Goal: Task Accomplishment & Management: Manage account settings

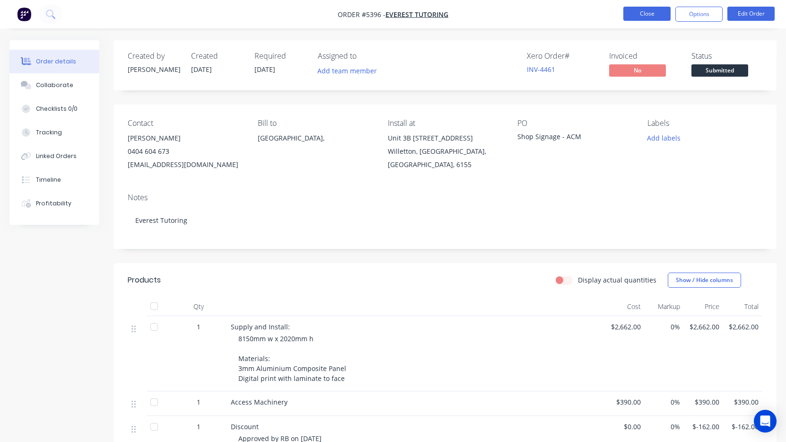
click at [638, 14] on button "Close" at bounding box center [646, 14] width 47 height 14
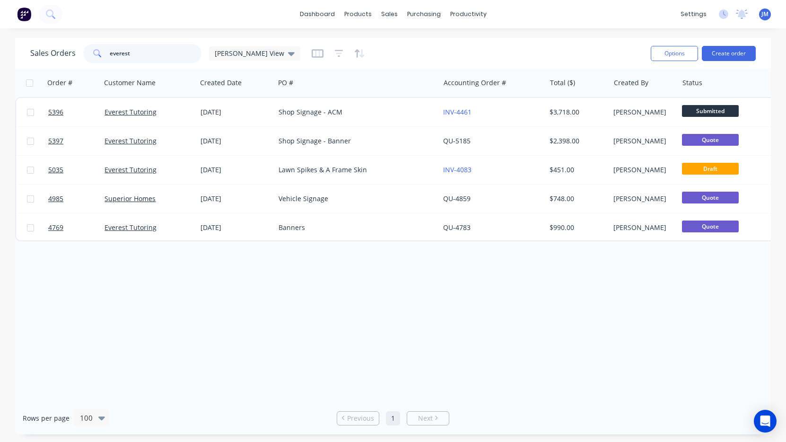
drag, startPoint x: 140, startPoint y: 53, endPoint x: 44, endPoint y: 55, distance: 97.0
click at [44, 55] on div "Sales Orders [PERSON_NAME] View" at bounding box center [165, 53] width 270 height 19
type input "bo"
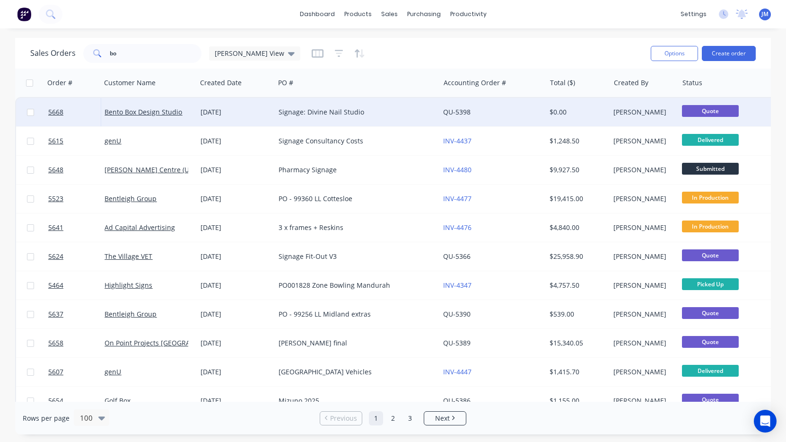
click at [402, 114] on div "Signage: Divine Nail Studio" at bounding box center [353, 111] width 149 height 9
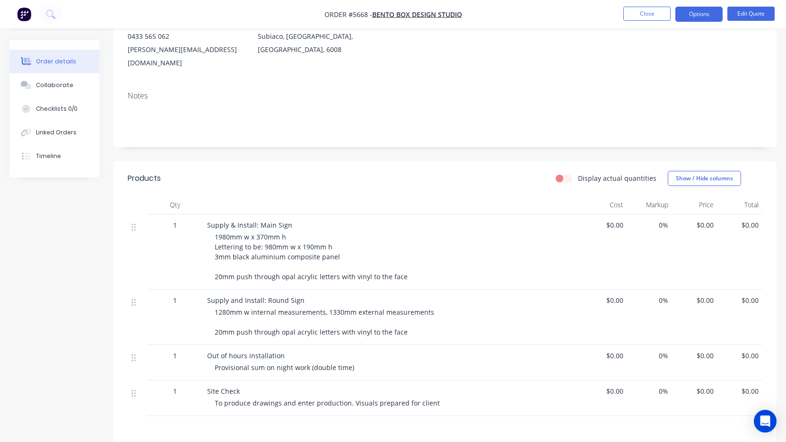
scroll to position [129, 0]
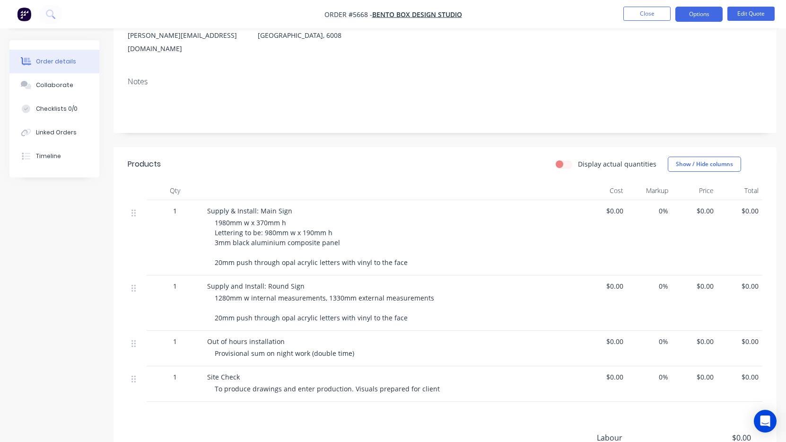
click at [214, 371] on div "Site Check To produce drawings and enter production. Visuals prepared for client" at bounding box center [392, 383] width 378 height 35
click at [230, 372] on span "Site Check" at bounding box center [223, 376] width 33 height 9
click at [754, 13] on button "Edit Quote" at bounding box center [751, 14] width 47 height 14
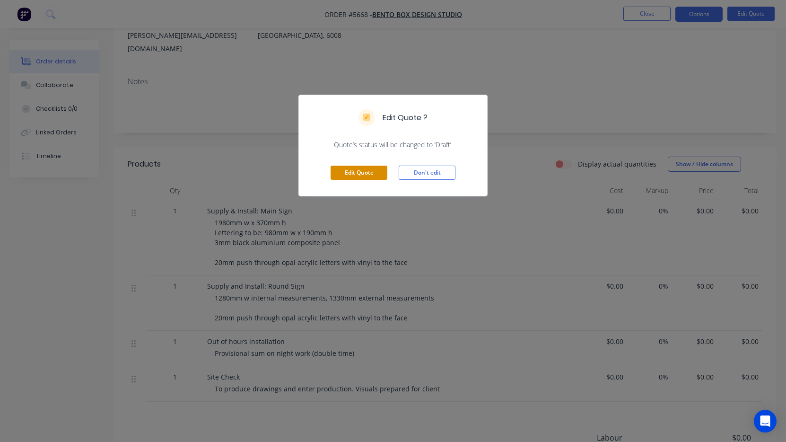
click at [351, 176] on button "Edit Quote" at bounding box center [359, 173] width 57 height 14
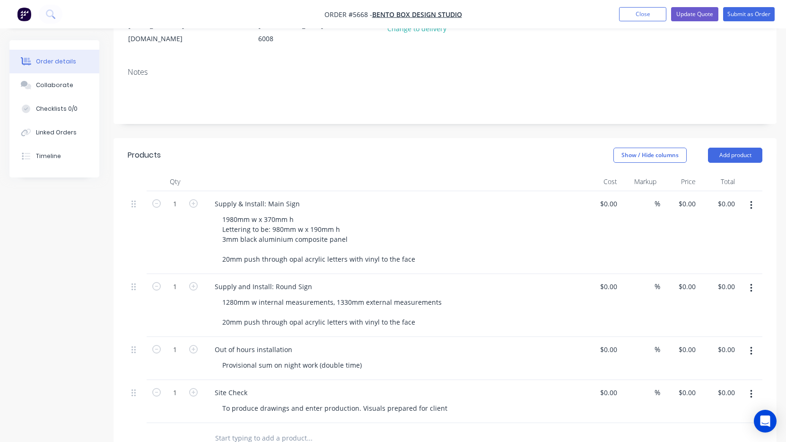
scroll to position [173, 0]
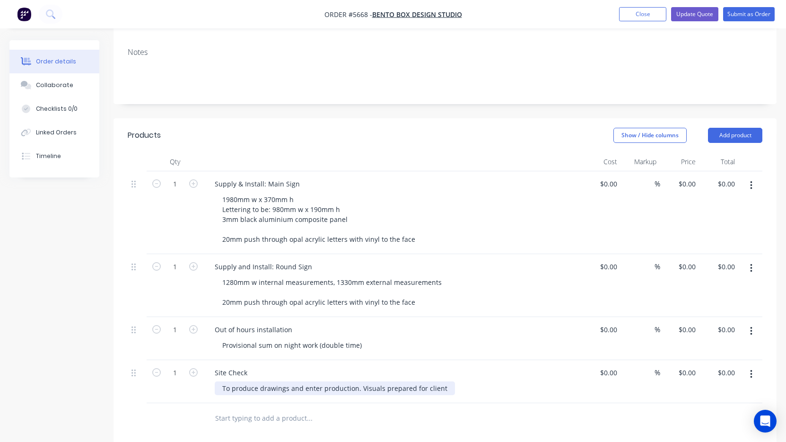
click at [226, 381] on div "To produce drawings and enter production. Visuals prepared for client" at bounding box center [335, 388] width 240 height 14
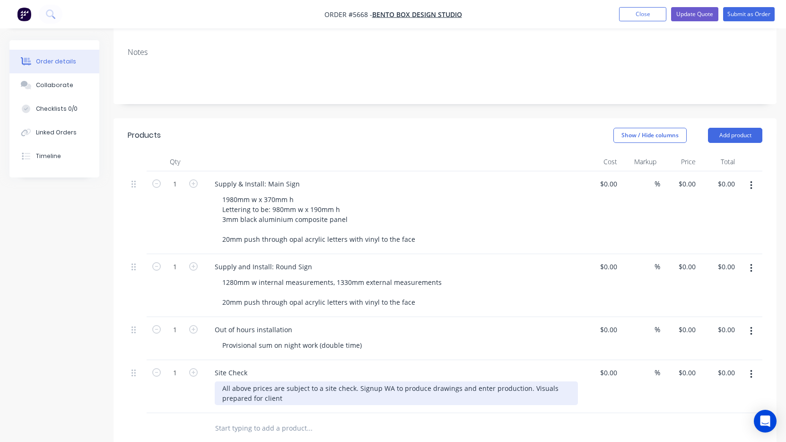
click at [355, 381] on div "All above prices are subject to a site check. Signup WA to produce drawings and…" at bounding box center [396, 393] width 363 height 24
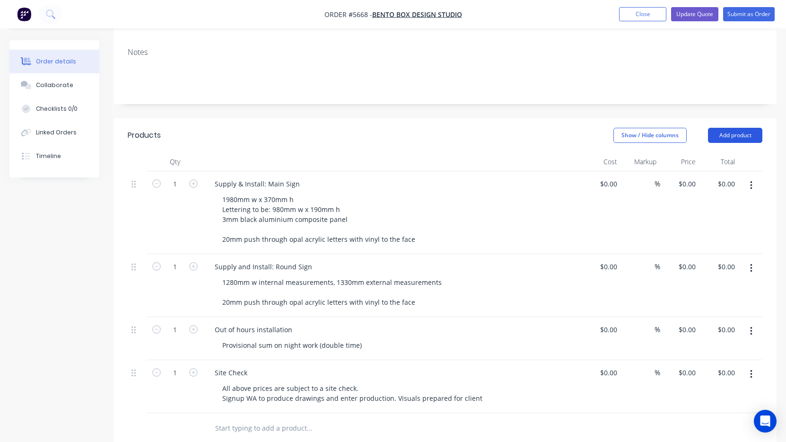
click at [739, 128] on button "Add product" at bounding box center [735, 135] width 54 height 15
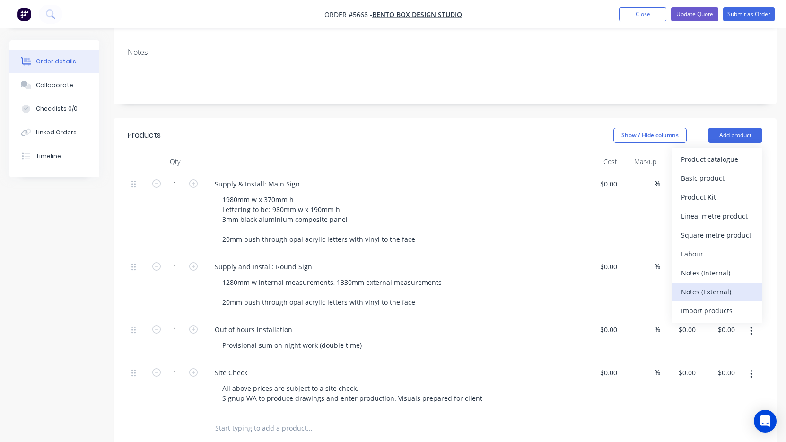
click at [685, 285] on div "Notes (External)" at bounding box center [717, 292] width 73 height 14
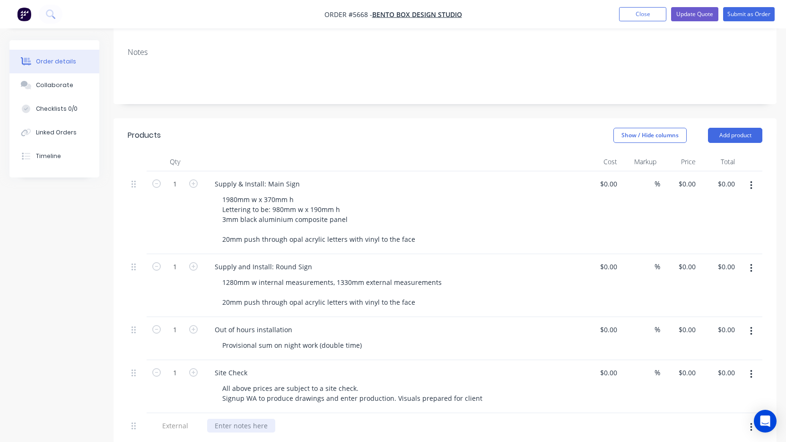
click at [232, 419] on div at bounding box center [241, 426] width 68 height 14
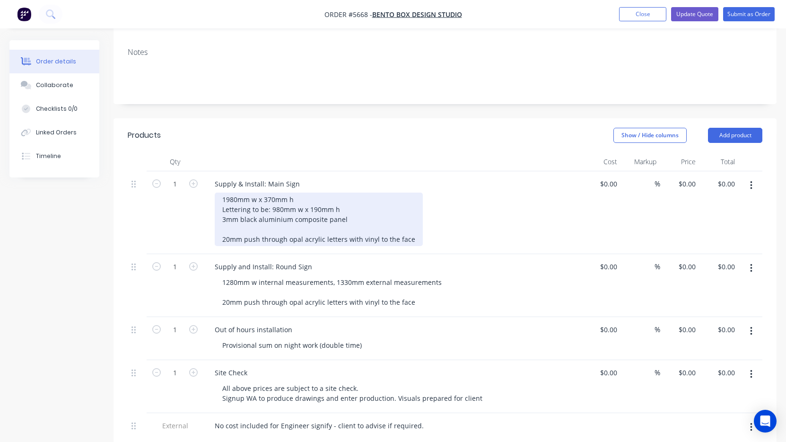
click at [228, 193] on div "1980mm w x 370mm h Lettering to be: 980mm w x 190mm h 3mm black aluminium compo…" at bounding box center [319, 219] width 208 height 53
click at [222, 193] on div "1980mm w x 370mm h Lettering to be: 980mm w x 190mm h 3mm black aluminium compo…" at bounding box center [319, 219] width 208 height 53
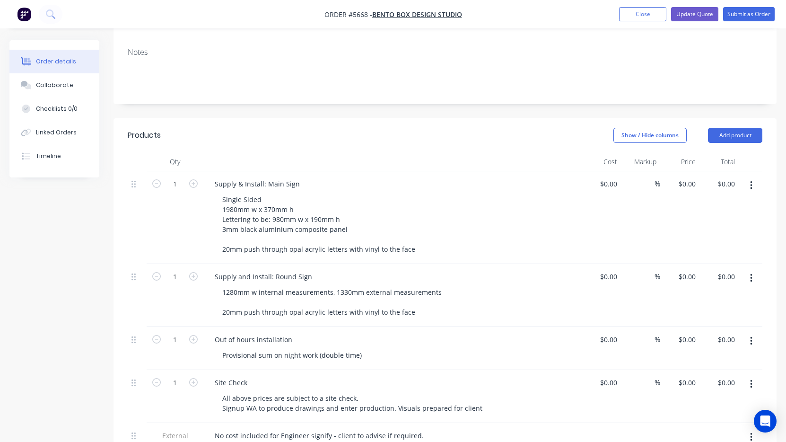
click at [755, 333] on button "button" at bounding box center [751, 341] width 22 height 17
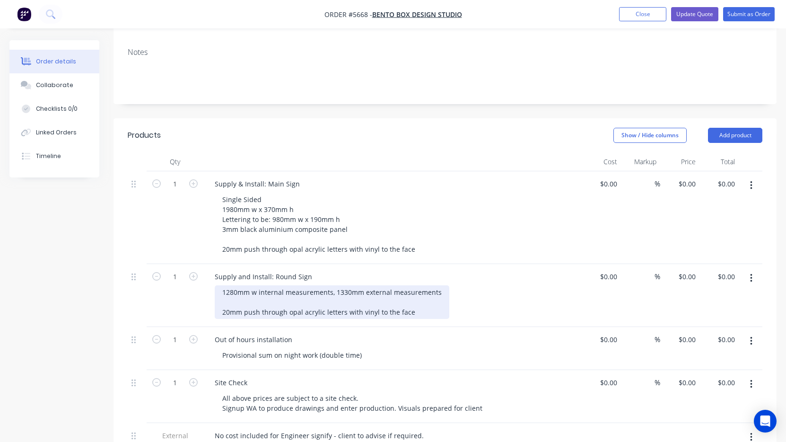
click at [408, 285] on div "1280mm w internal measurements, 1330mm external measurements 20mm push through …" at bounding box center [332, 302] width 235 height 34
click at [412, 285] on div "1280mm w internal measurements, 1330mm external measurements 20mm push through …" at bounding box center [332, 302] width 235 height 34
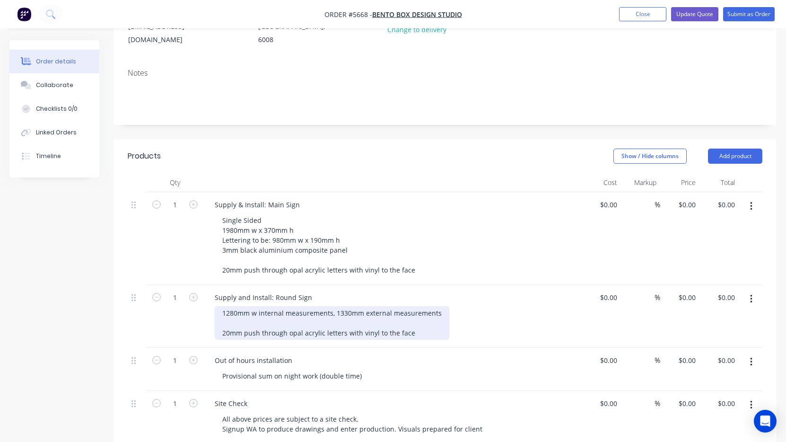
scroll to position [182, 0]
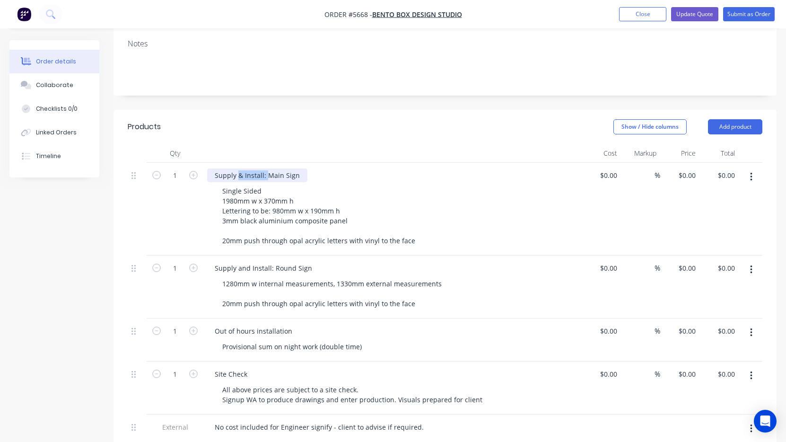
drag, startPoint x: 267, startPoint y: 150, endPoint x: 237, endPoint y: 146, distance: 30.1
click at [237, 168] on div "Supply & Install: Main Sign" at bounding box center [257, 175] width 100 height 14
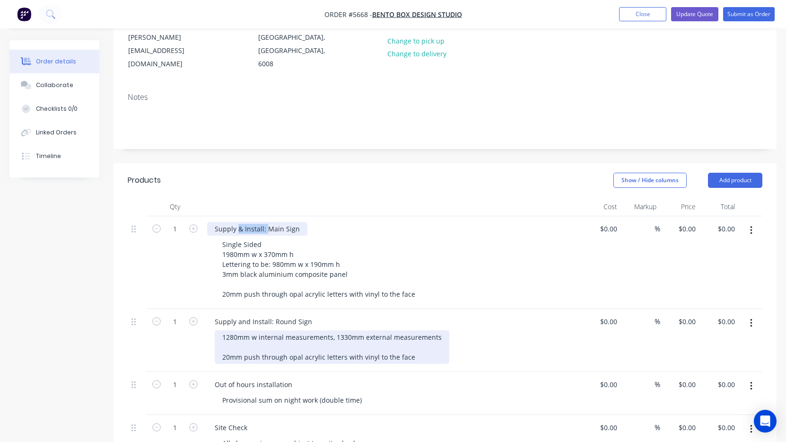
scroll to position [133, 0]
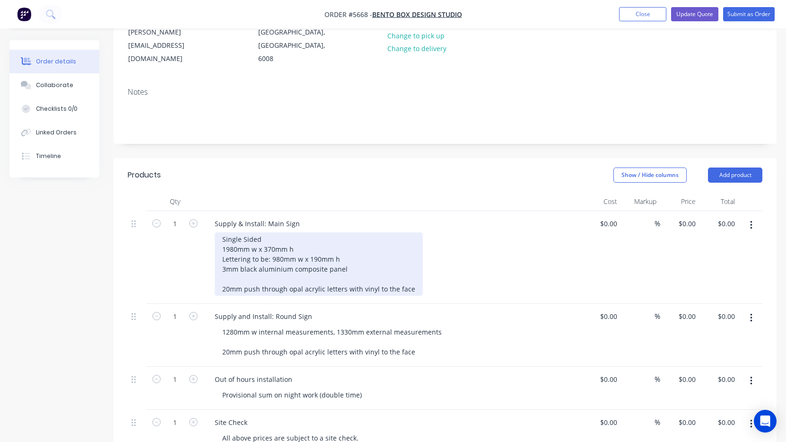
click at [285, 245] on div "Single Sided 1980mm w x 370mm h Lettering to be: 980mm w x 190mm h 3mm black al…" at bounding box center [319, 263] width 208 height 63
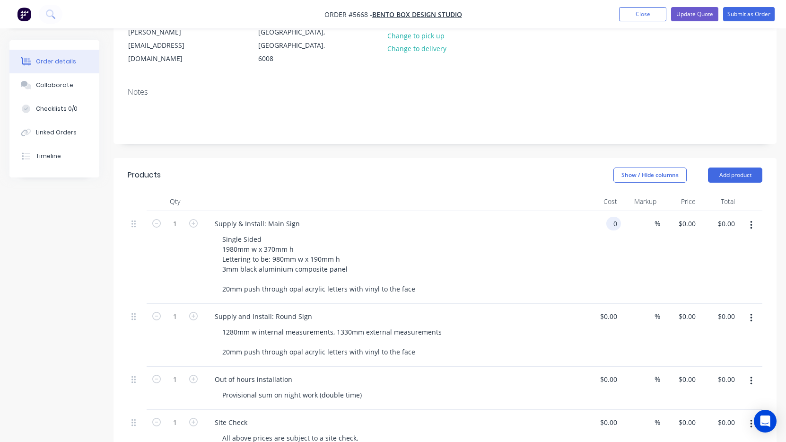
click at [617, 217] on input "0" at bounding box center [615, 224] width 11 height 14
type input "$5,100.00"
click at [560, 217] on div "Supply & Install: Main Sign" at bounding box center [392, 224] width 371 height 14
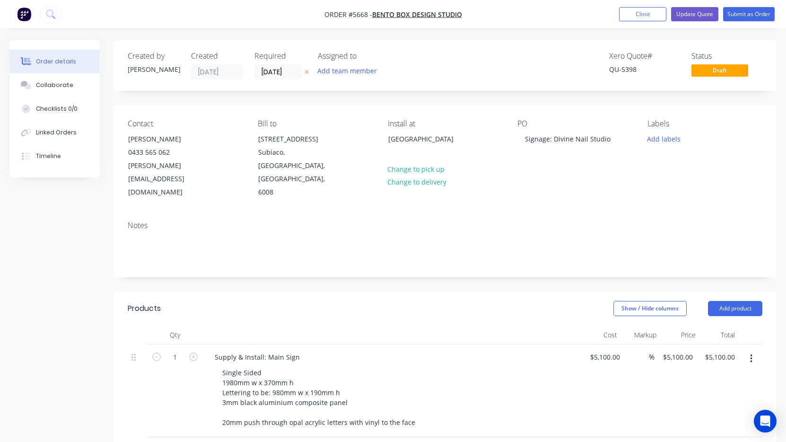
scroll to position [0, 0]
click at [695, 15] on button "Update Quote" at bounding box center [694, 14] width 47 height 14
type input "$5,100.00"
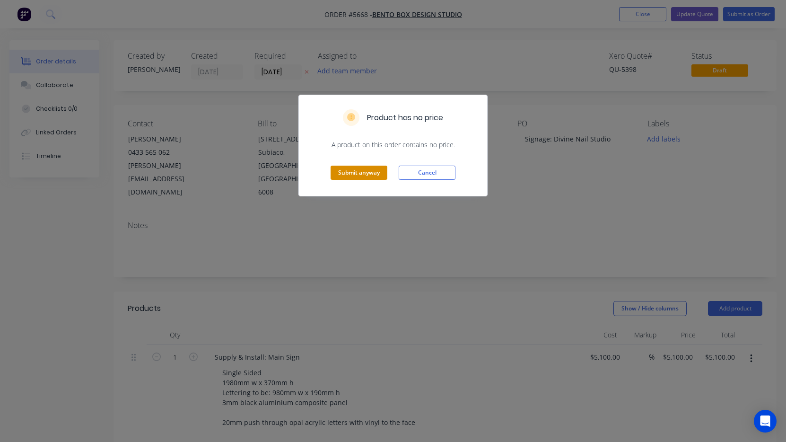
click at [356, 166] on button "Submit anyway" at bounding box center [359, 173] width 57 height 14
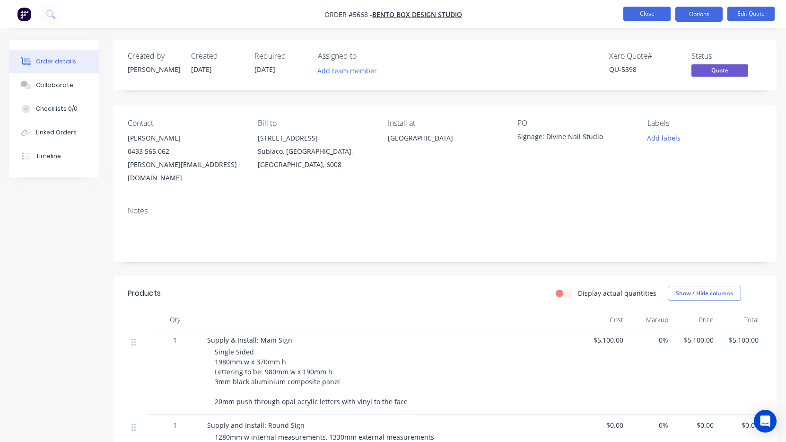
click at [641, 10] on button "Close" at bounding box center [646, 14] width 47 height 14
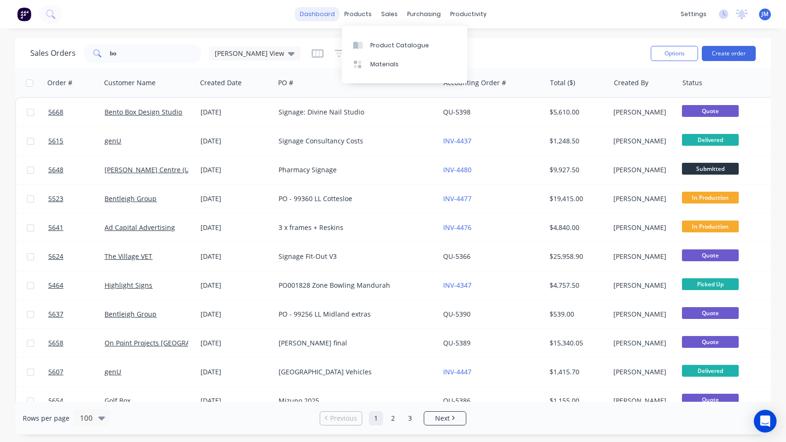
click at [321, 14] on link "dashboard" at bounding box center [317, 14] width 44 height 14
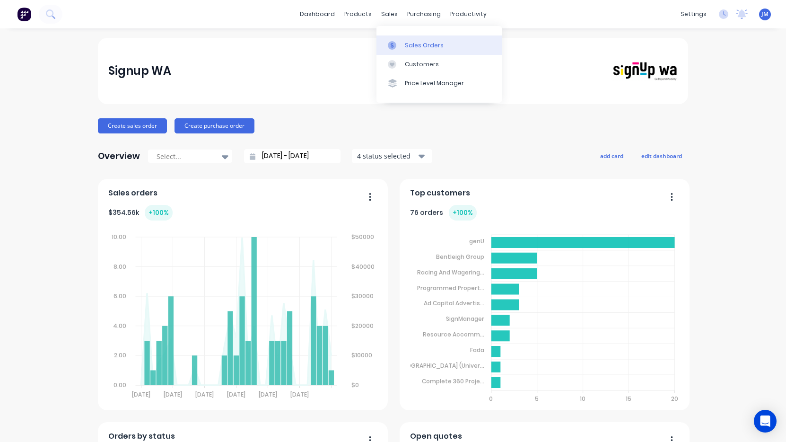
click at [402, 43] on link "Sales Orders" at bounding box center [439, 44] width 125 height 19
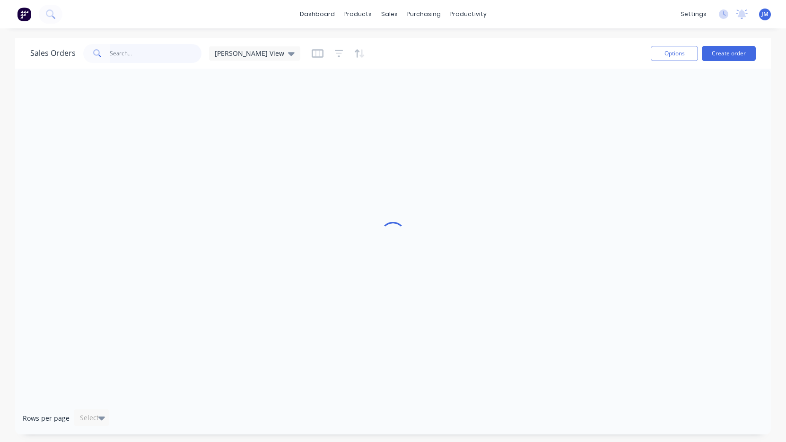
click at [144, 53] on input "text" at bounding box center [156, 53] width 92 height 19
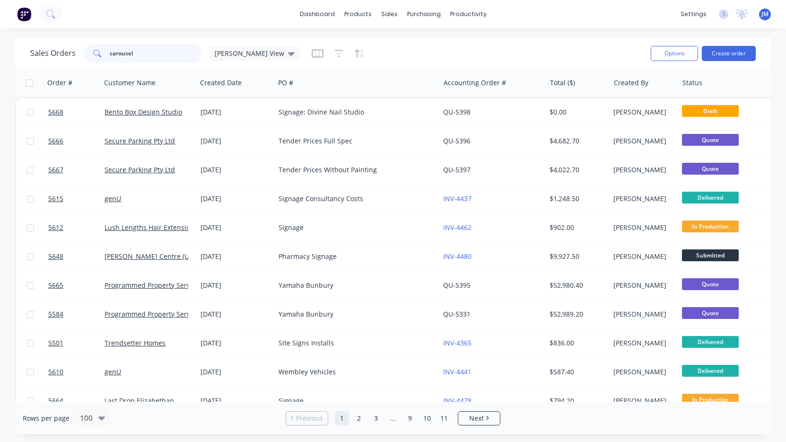
type input "carousel"
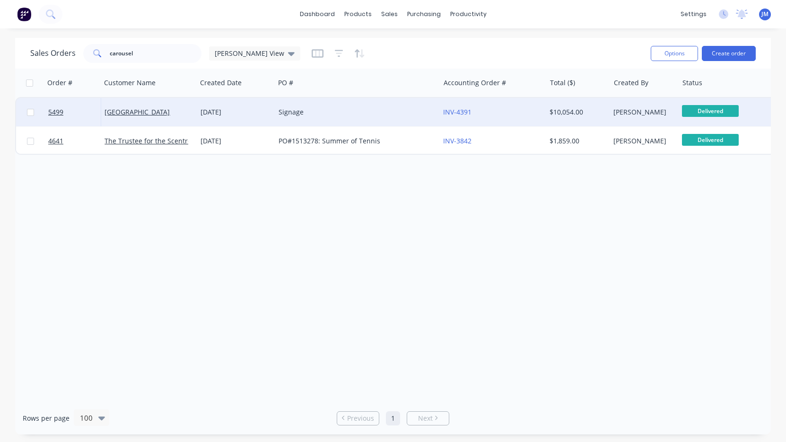
click at [333, 112] on div "Signage" at bounding box center [353, 111] width 149 height 9
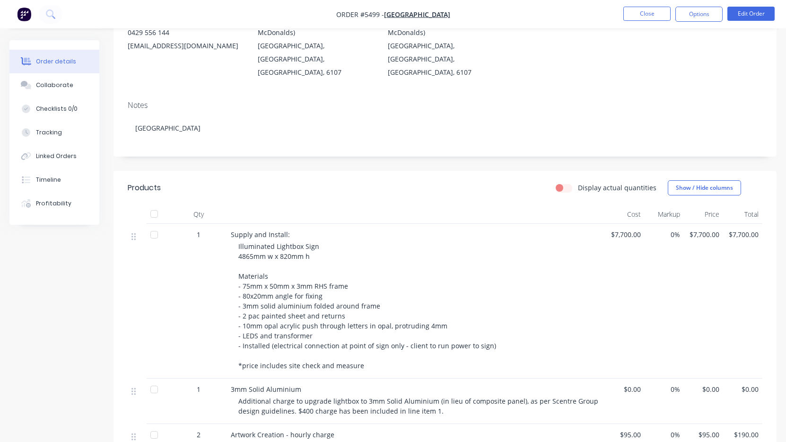
scroll to position [120, 0]
